Goal: Task Accomplishment & Management: Use online tool/utility

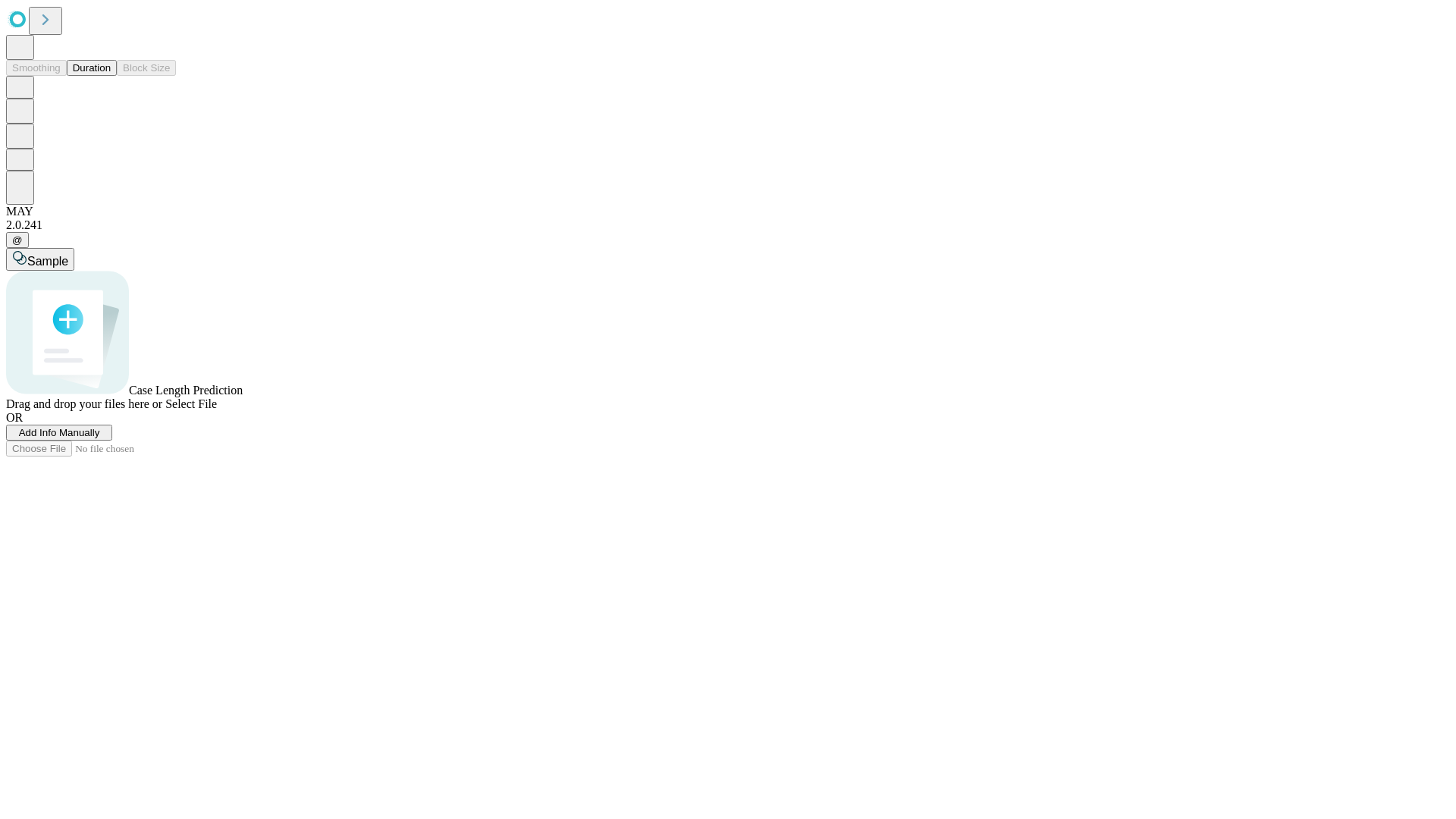
click at [111, 76] on button "Duration" at bounding box center [91, 67] width 50 height 16
click at [100, 439] on span "Add Info Manually" at bounding box center [60, 433] width 81 height 11
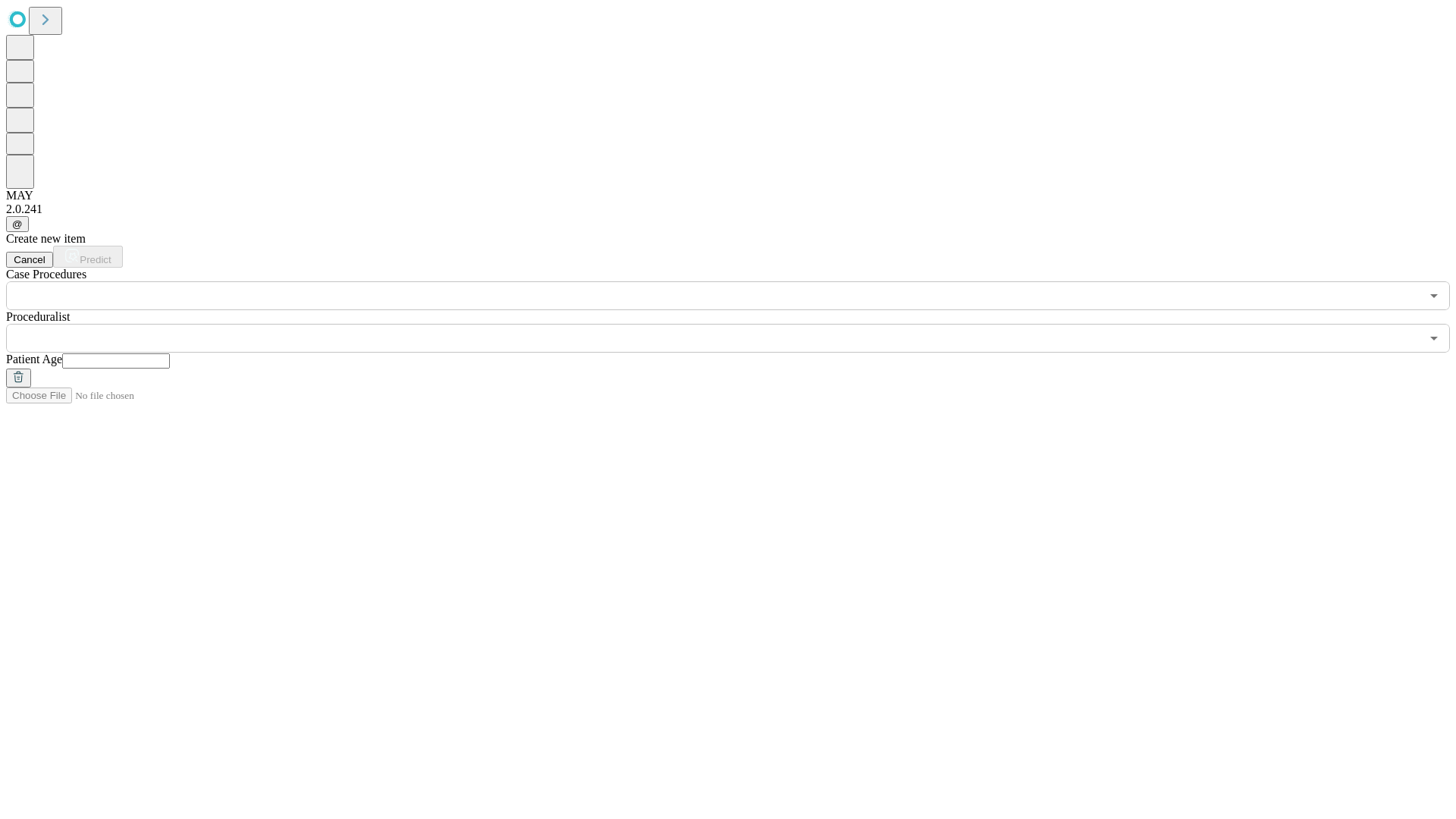
click at [170, 354] on input "text" at bounding box center [115, 361] width 108 height 15
